Goal: Information Seeking & Learning: Learn about a topic

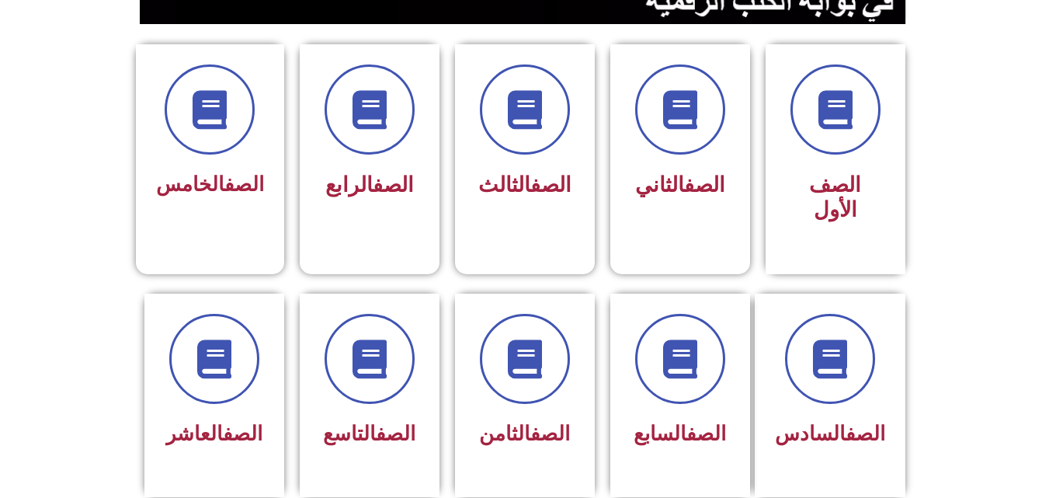
scroll to position [403, 0]
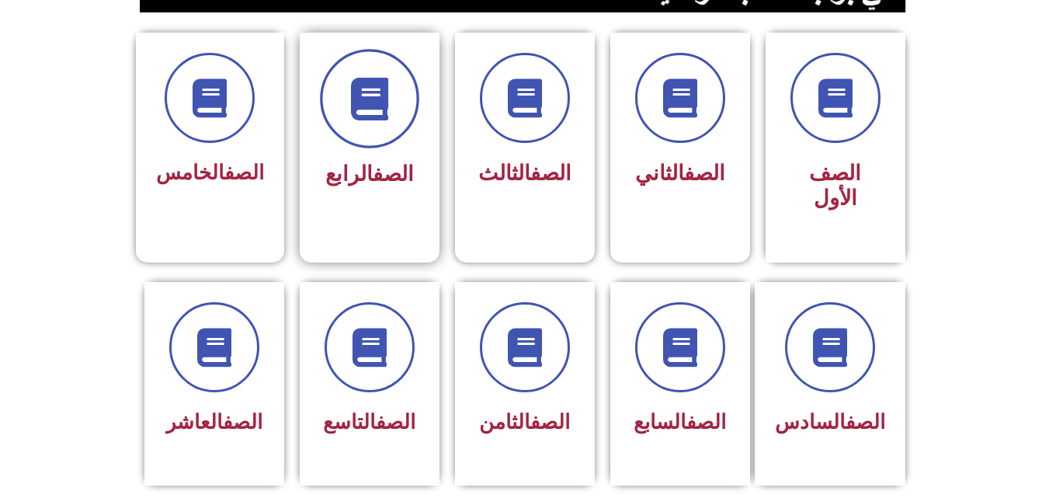
click at [390, 102] on icon at bounding box center [369, 99] width 43 height 43
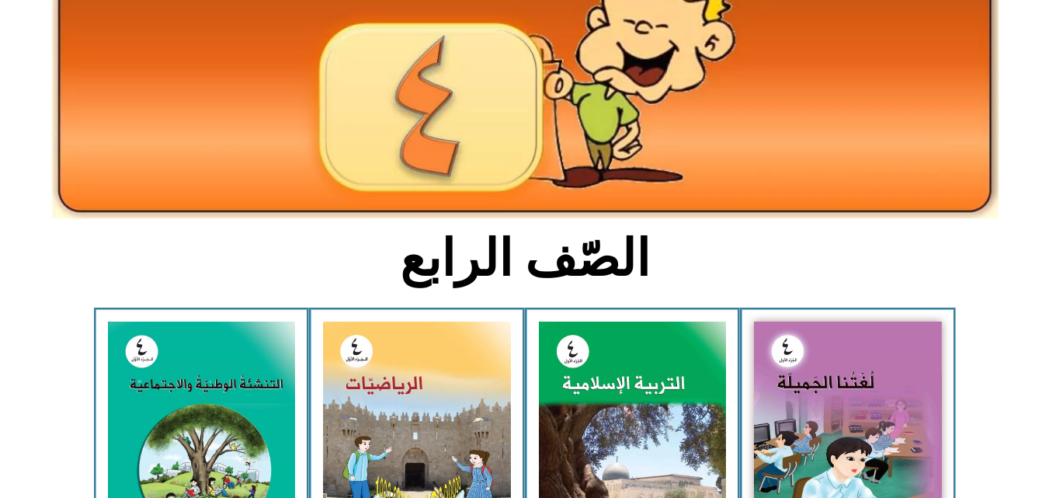
scroll to position [262, 0]
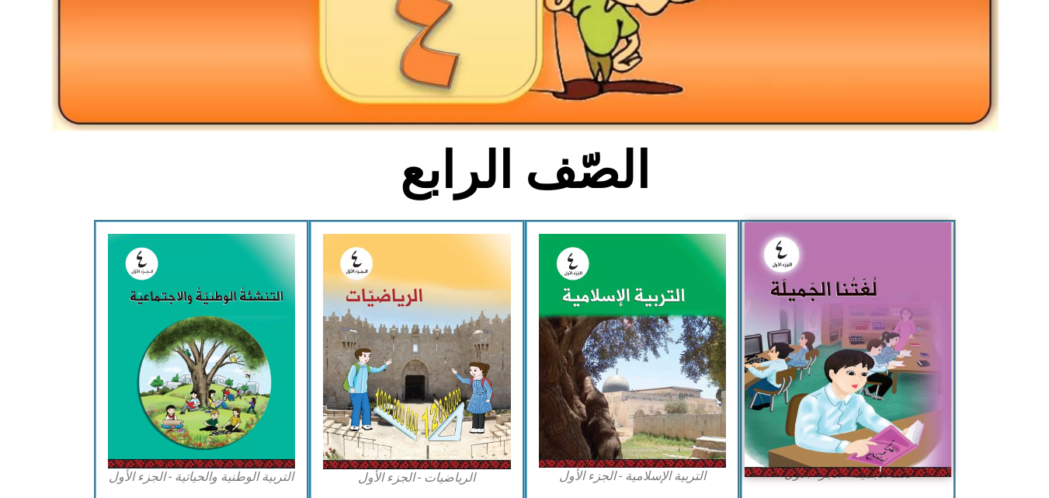
click at [828, 302] on img at bounding box center [847, 349] width 206 height 254
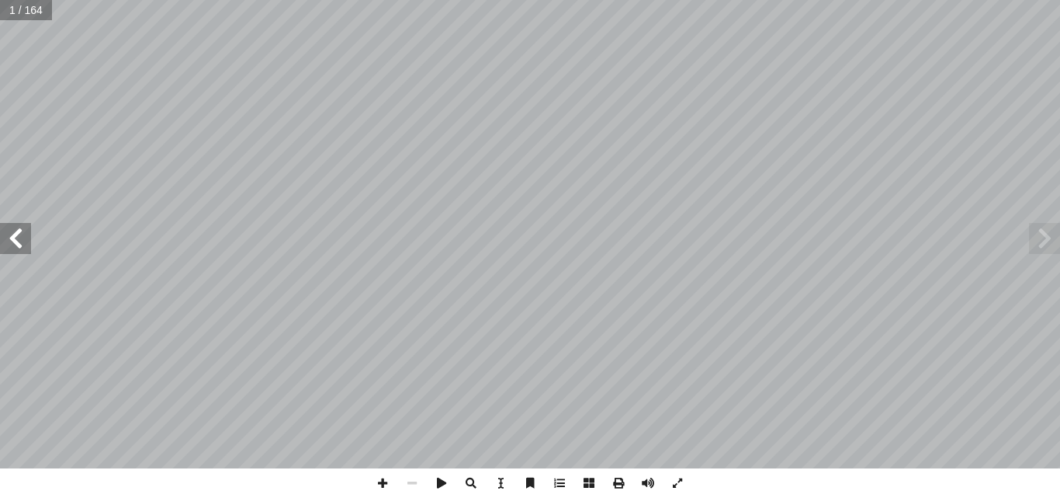
click at [23, 253] on span at bounding box center [15, 238] width 31 height 31
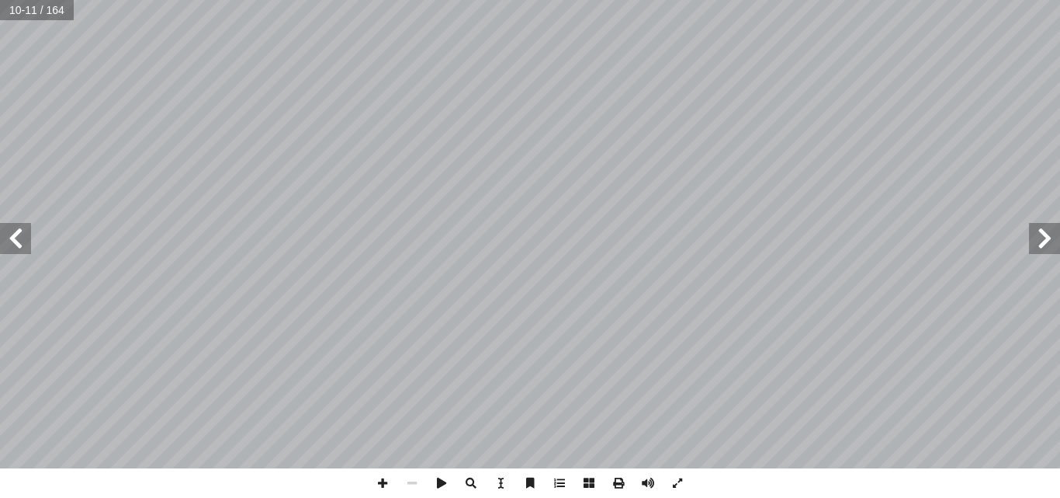
click at [23, 253] on span at bounding box center [15, 238] width 31 height 31
click at [1056, 250] on span at bounding box center [1044, 238] width 31 height 31
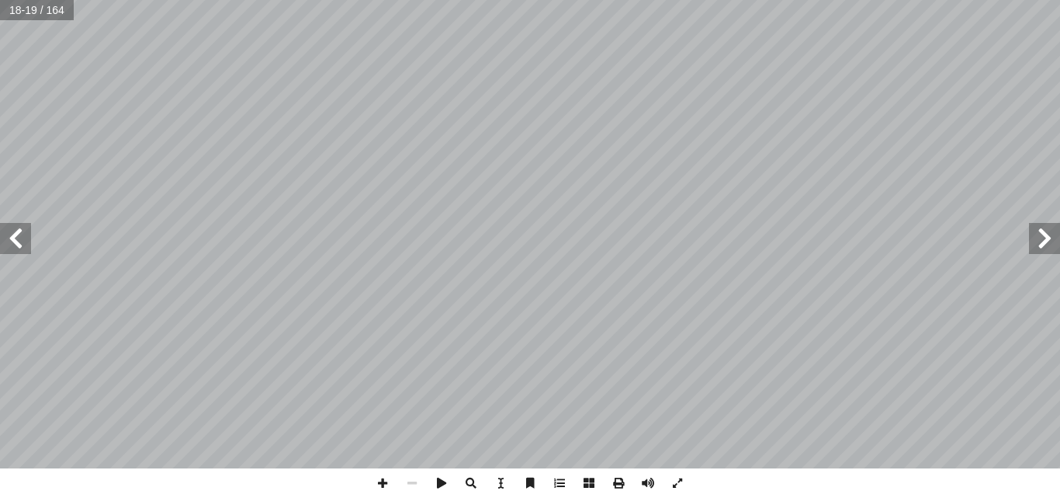
click at [1056, 250] on span at bounding box center [1044, 238] width 31 height 31
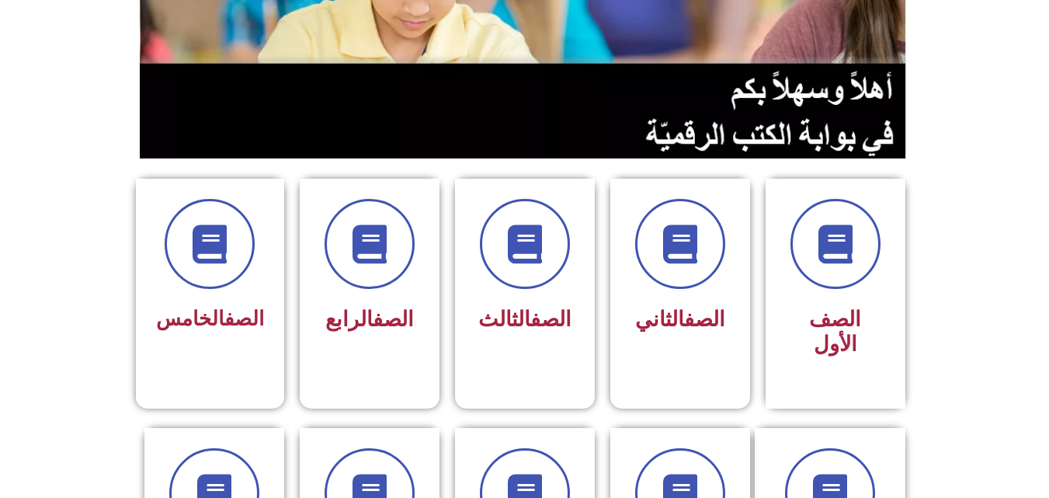
scroll to position [292, 0]
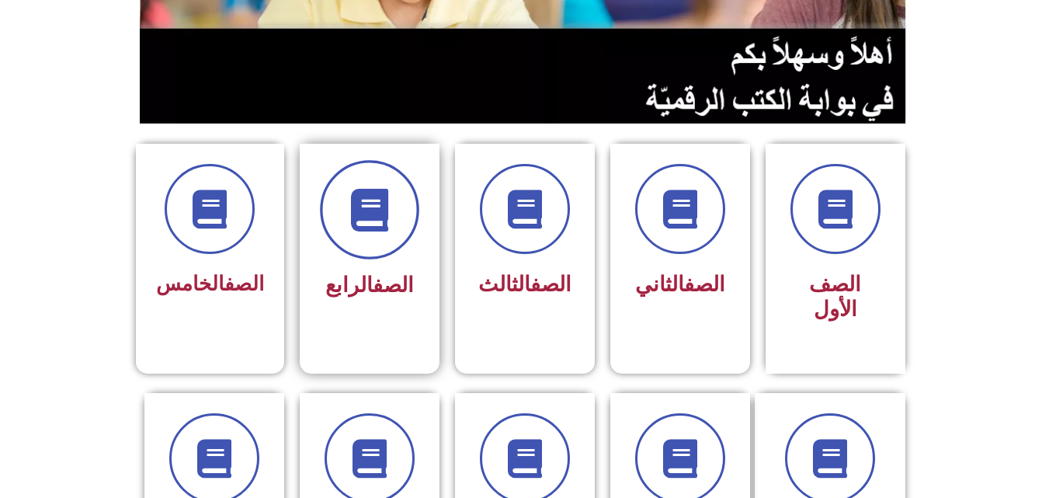
click at [381, 240] on span at bounding box center [369, 209] width 99 height 99
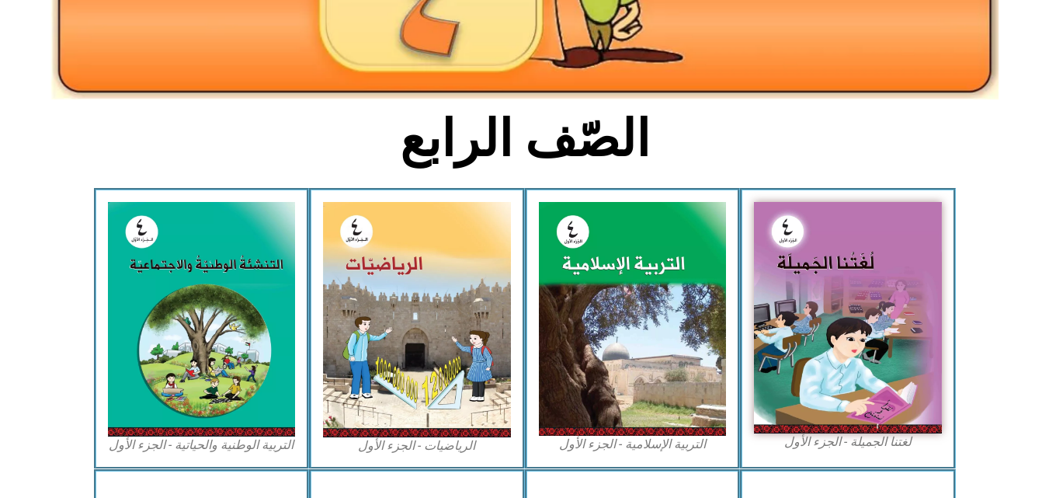
scroll to position [329, 0]
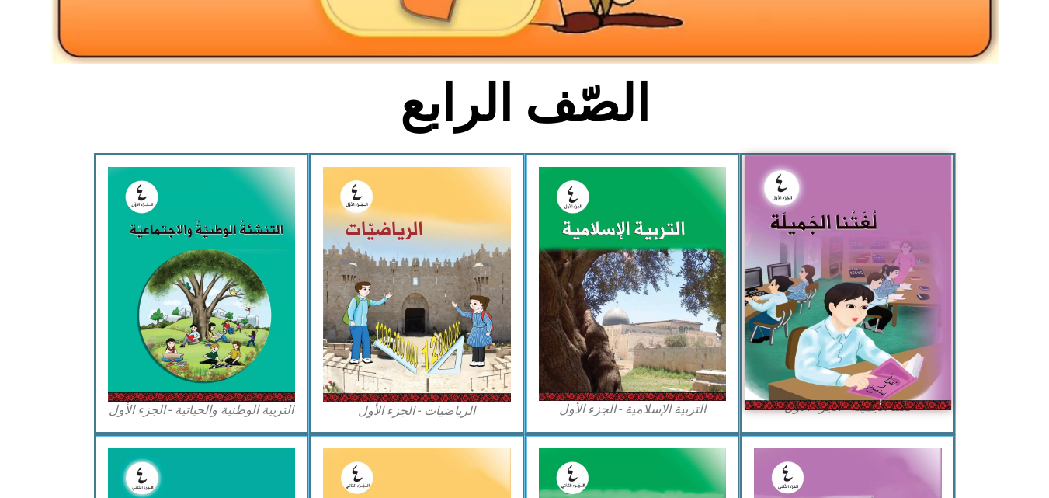
click at [838, 176] on img at bounding box center [847, 282] width 206 height 254
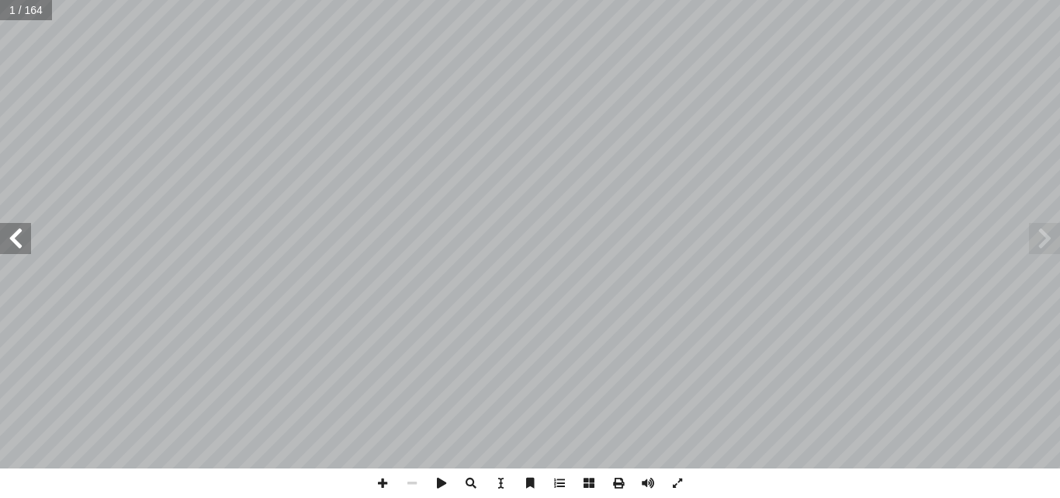
click at [12, 240] on span at bounding box center [15, 238] width 31 height 31
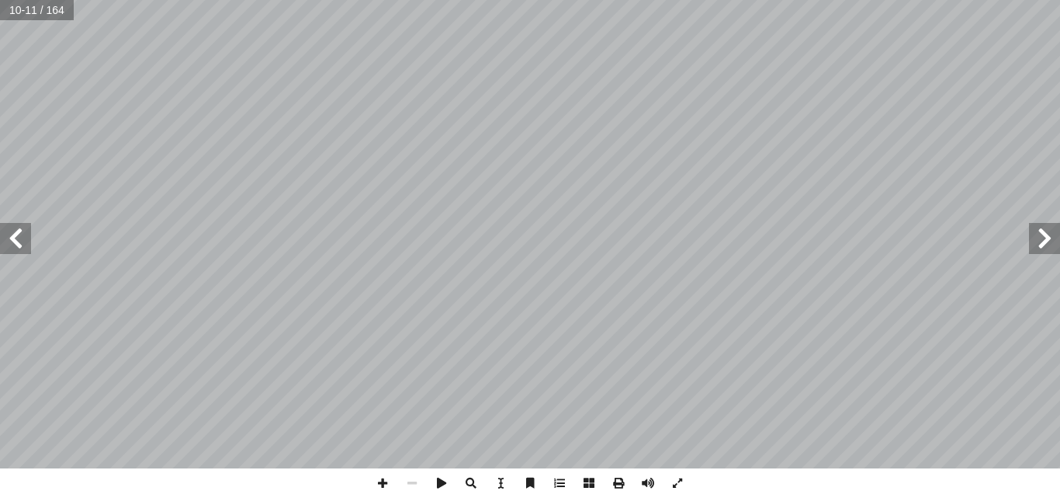
click at [12, 240] on span at bounding box center [15, 238] width 31 height 31
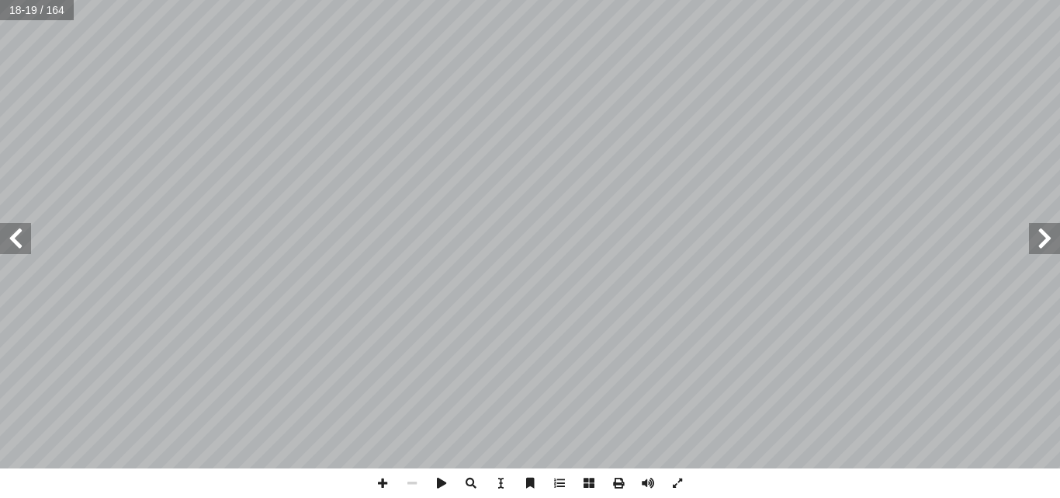
click at [12, 240] on span at bounding box center [15, 238] width 31 height 31
click at [1044, 241] on span at bounding box center [1044, 238] width 31 height 31
click at [1053, 241] on span at bounding box center [1044, 238] width 31 height 31
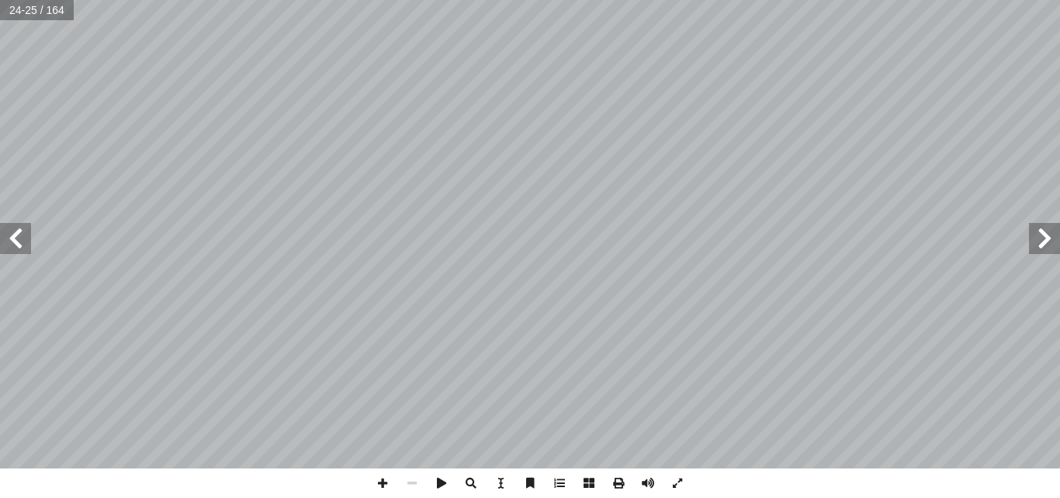
click at [1053, 241] on span at bounding box center [1044, 238] width 31 height 31
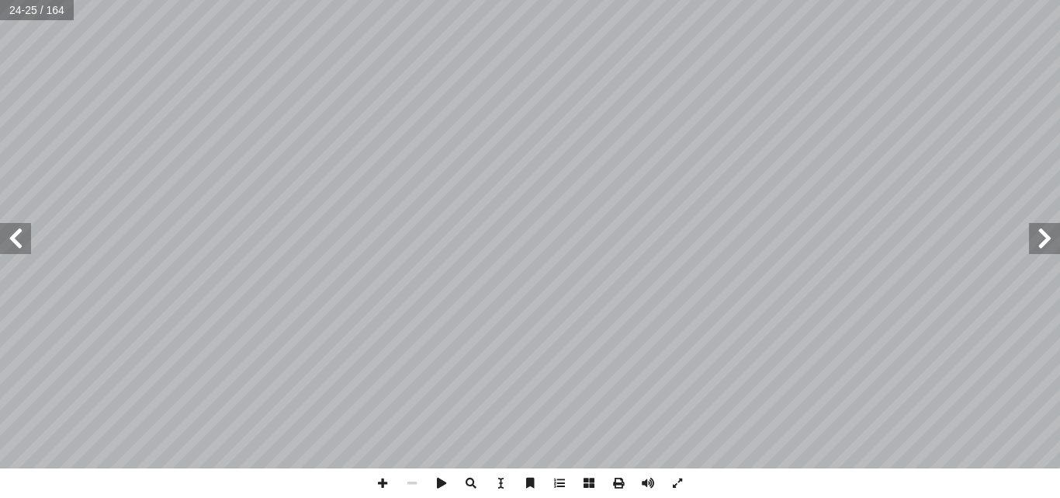
click at [1053, 241] on span at bounding box center [1044, 238] width 31 height 31
click at [12, 238] on span at bounding box center [15, 238] width 31 height 31
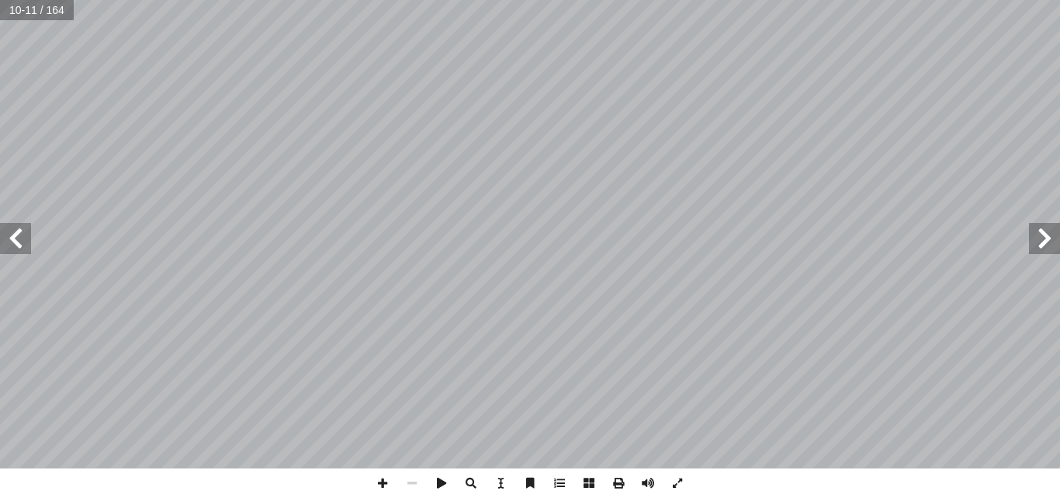
click at [12, 238] on span at bounding box center [15, 238] width 31 height 31
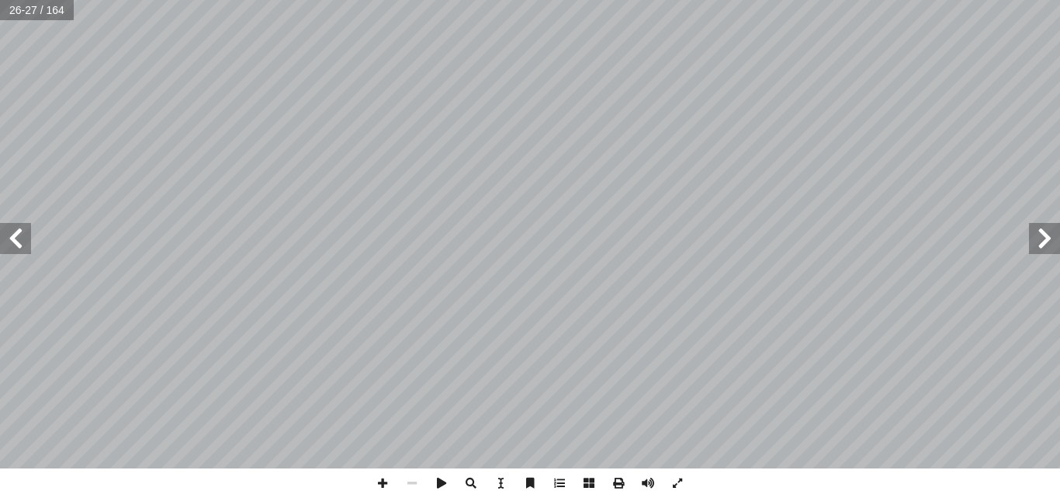
click at [1043, 236] on span at bounding box center [1044, 238] width 31 height 31
click at [1052, 236] on span at bounding box center [1044, 238] width 31 height 31
click at [20, 243] on span at bounding box center [15, 238] width 31 height 31
click at [411, 484] on span at bounding box center [411, 482] width 29 height 29
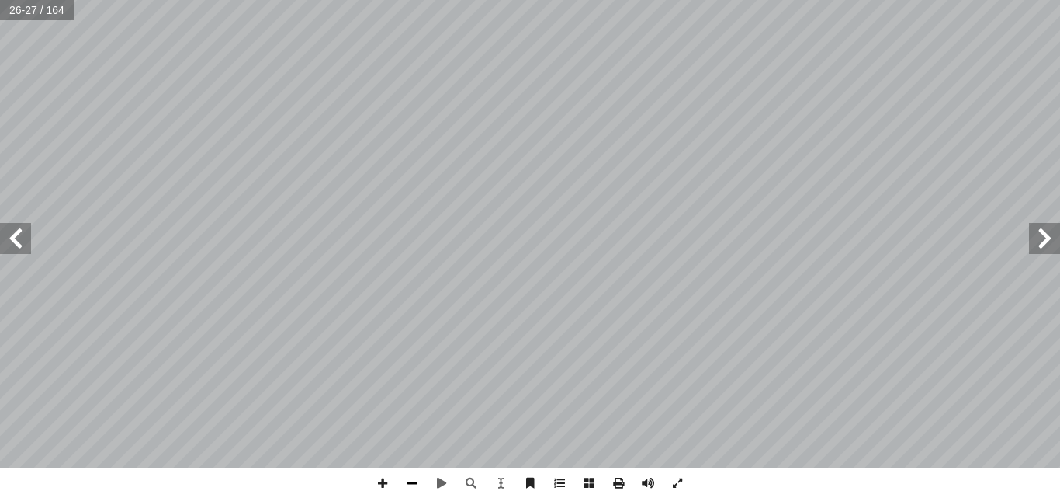
click at [411, 484] on span at bounding box center [411, 482] width 29 height 29
drag, startPoint x: 23, startPoint y: 248, endPoint x: 16, endPoint y: 239, distance: 11.0
click at [16, 239] on span at bounding box center [15, 238] width 31 height 31
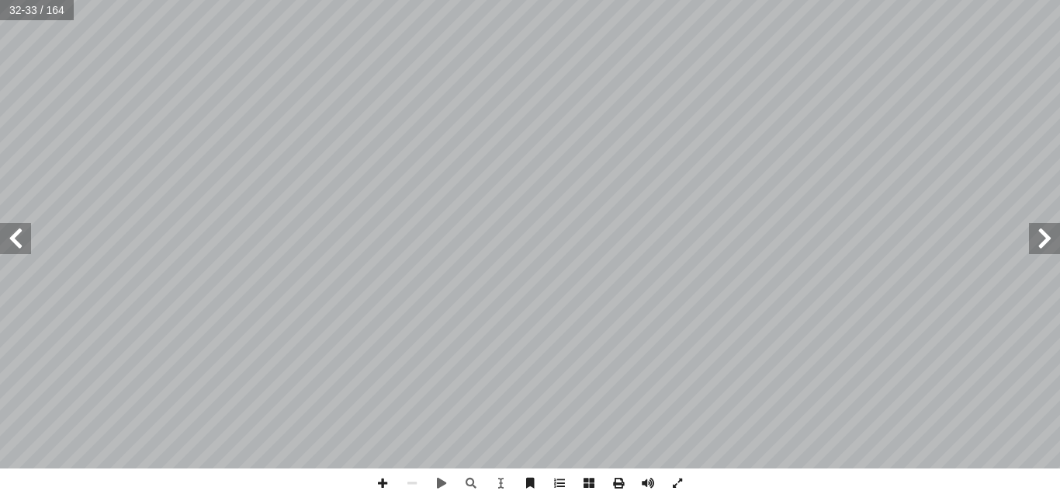
click at [21, 248] on span at bounding box center [15, 238] width 31 height 31
click at [19, 246] on span at bounding box center [15, 238] width 31 height 31
click at [16, 241] on span at bounding box center [15, 238] width 31 height 31
click at [7, 241] on span at bounding box center [15, 238] width 31 height 31
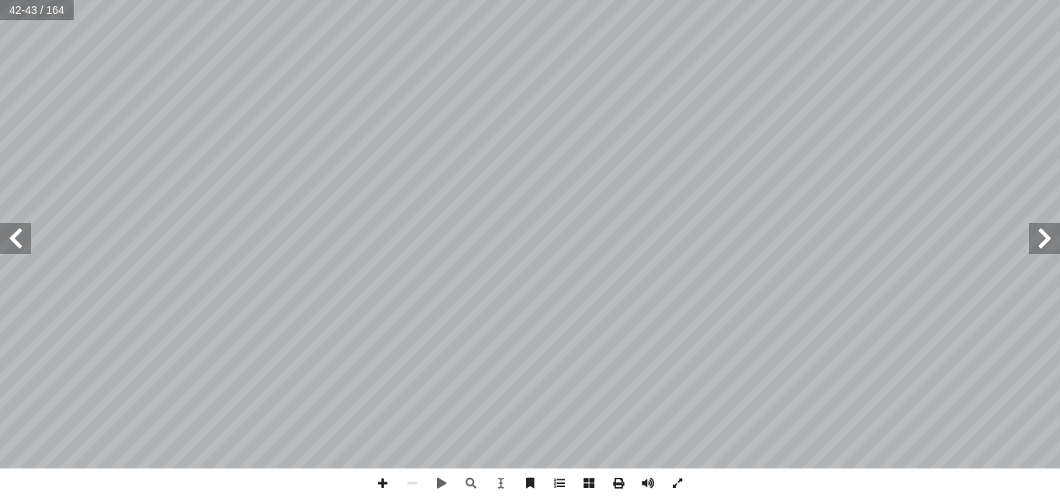
click at [22, 250] on span at bounding box center [15, 238] width 31 height 31
click at [1052, 236] on span at bounding box center [1044, 238] width 31 height 31
click at [1050, 236] on span at bounding box center [1044, 238] width 31 height 31
click at [1050, 246] on span at bounding box center [1044, 238] width 31 height 31
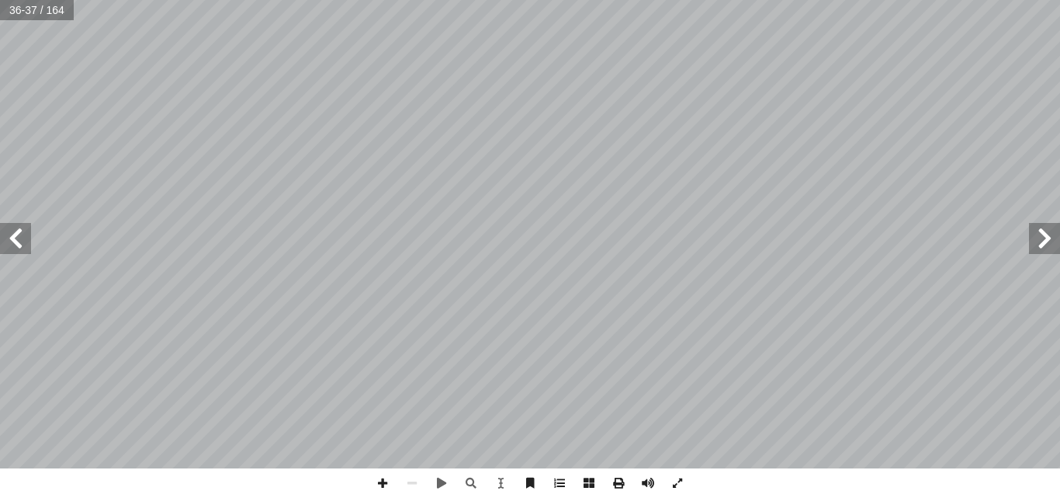
click at [5, 229] on span at bounding box center [15, 238] width 31 height 31
